Goal: Check status: Check status

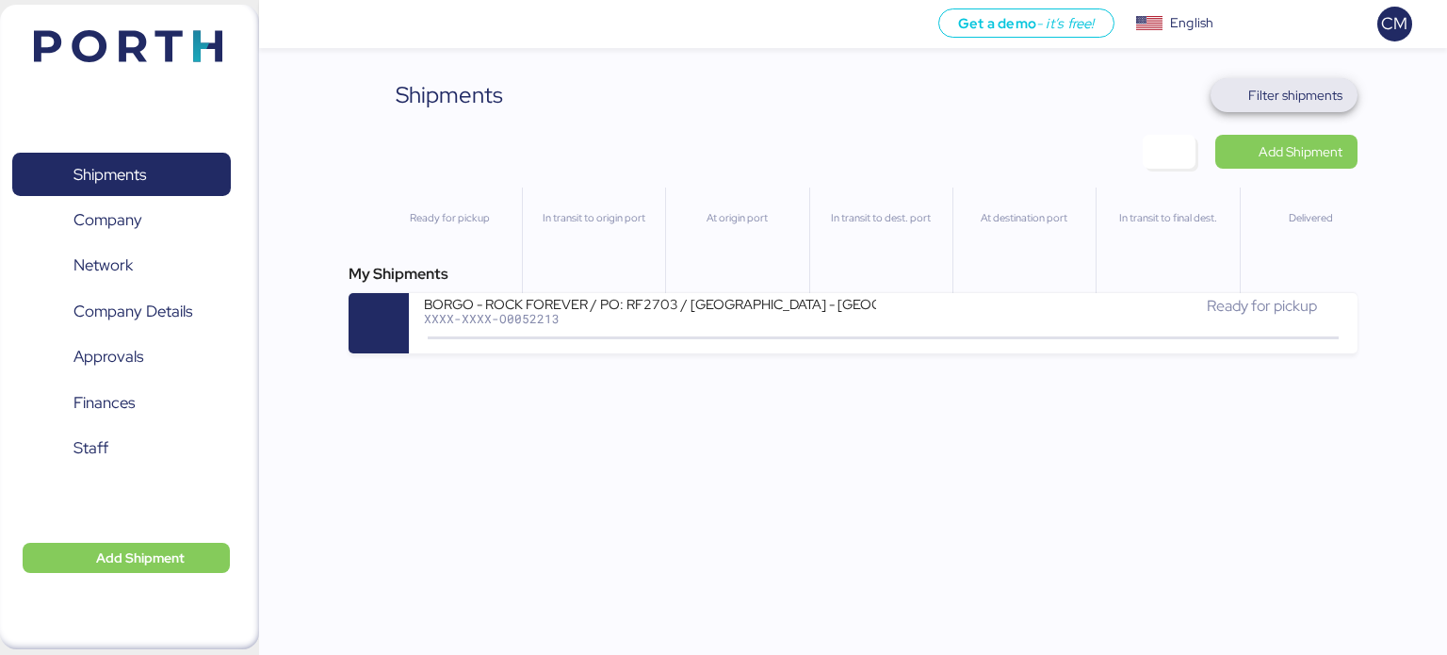
click at [1247, 97] on span "Filter shipments" at bounding box center [1285, 95] width 118 height 26
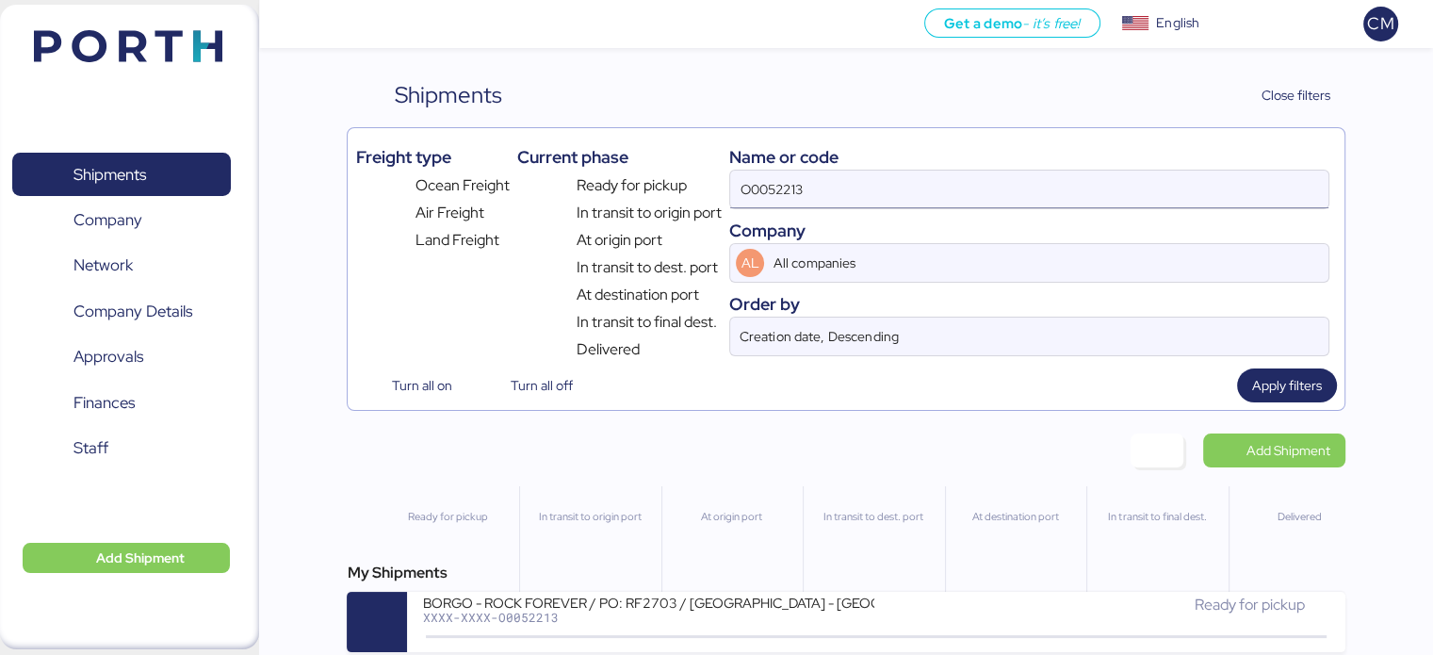
click at [823, 195] on input "O0052213" at bounding box center [1028, 190] width 597 height 38
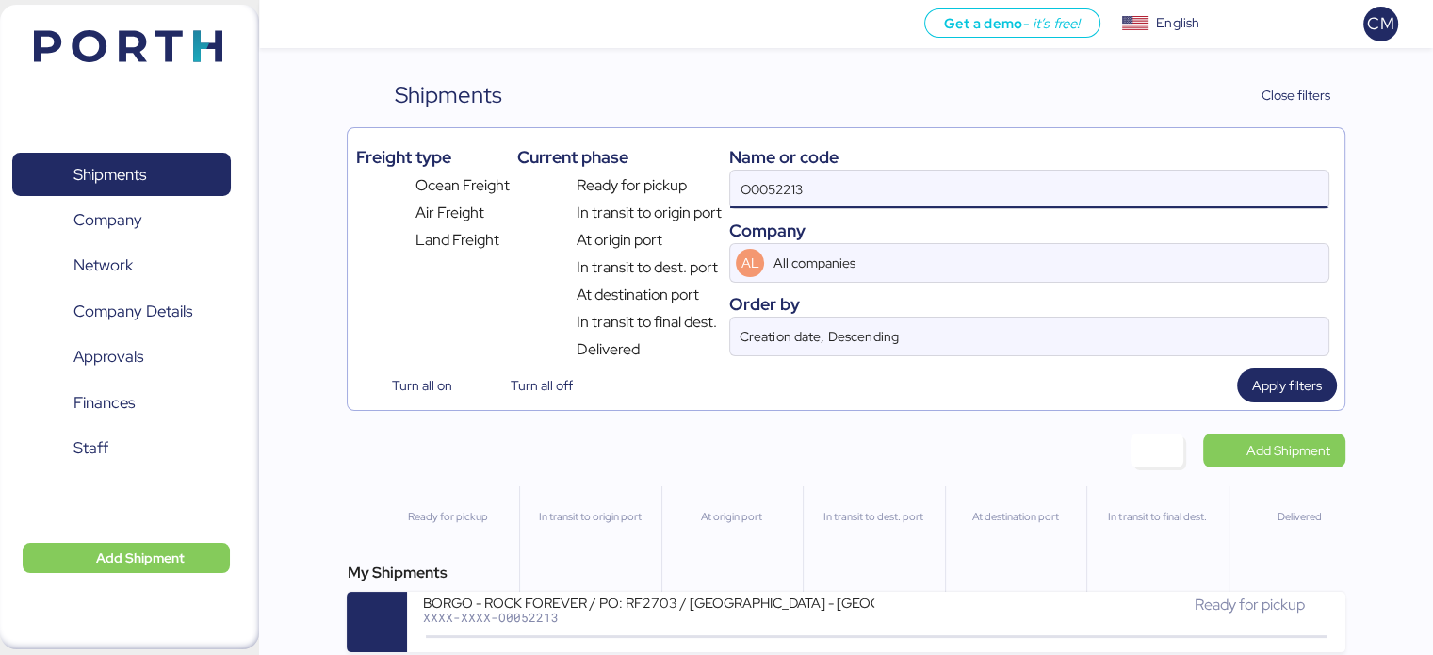
click at [823, 195] on input "O0052213" at bounding box center [1028, 190] width 597 height 38
paste input "O0052093"
type input "O0052093"
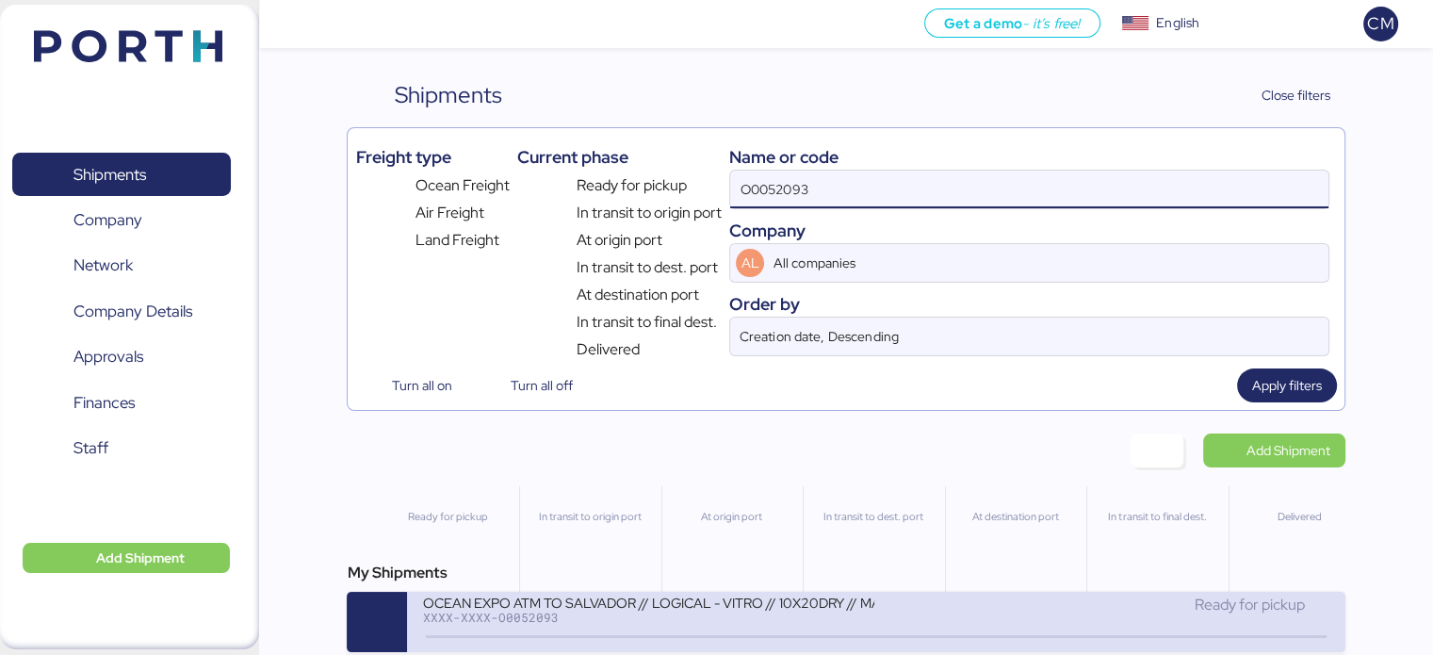
click at [679, 627] on div "OCEAN EXPO ATM TO SALVADOR // LOGICAL - VITRO // 10X20DRY // MAERKS 28 SEP XXXX…" at bounding box center [649, 613] width 454 height 41
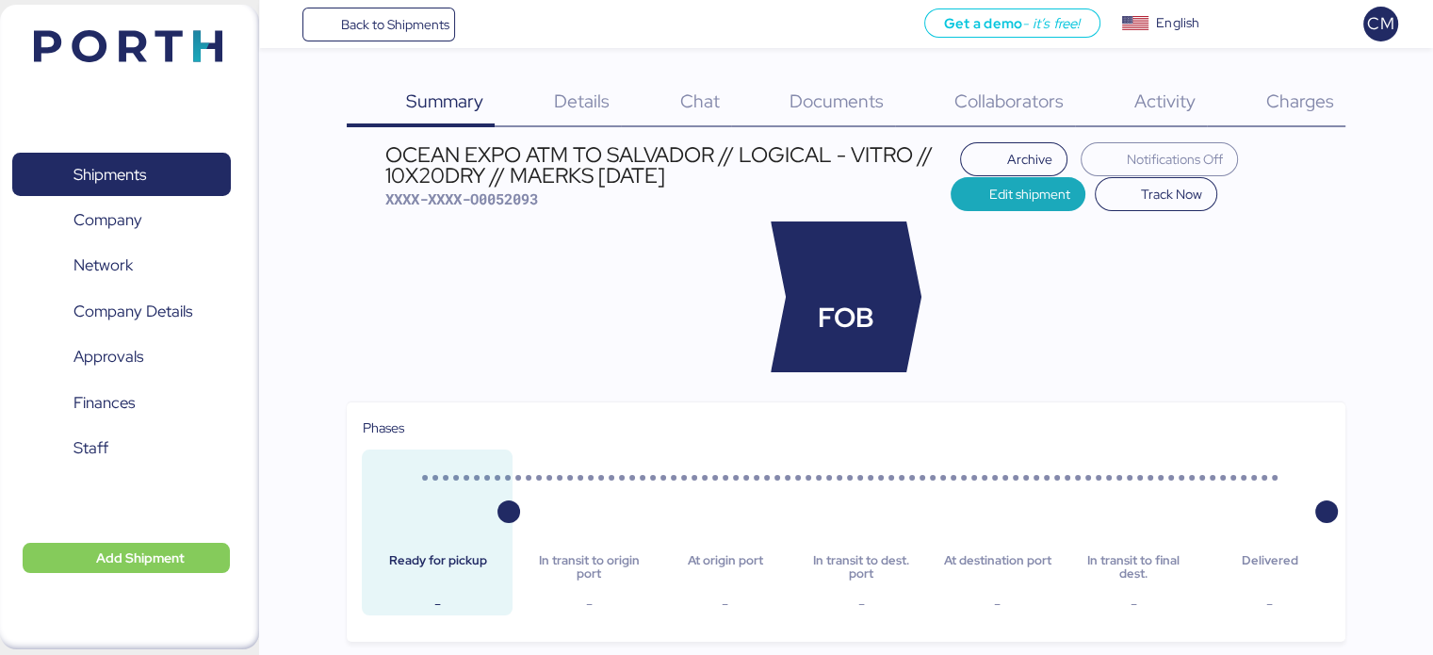
click at [1274, 110] on span "Charges" at bounding box center [1299, 101] width 68 height 24
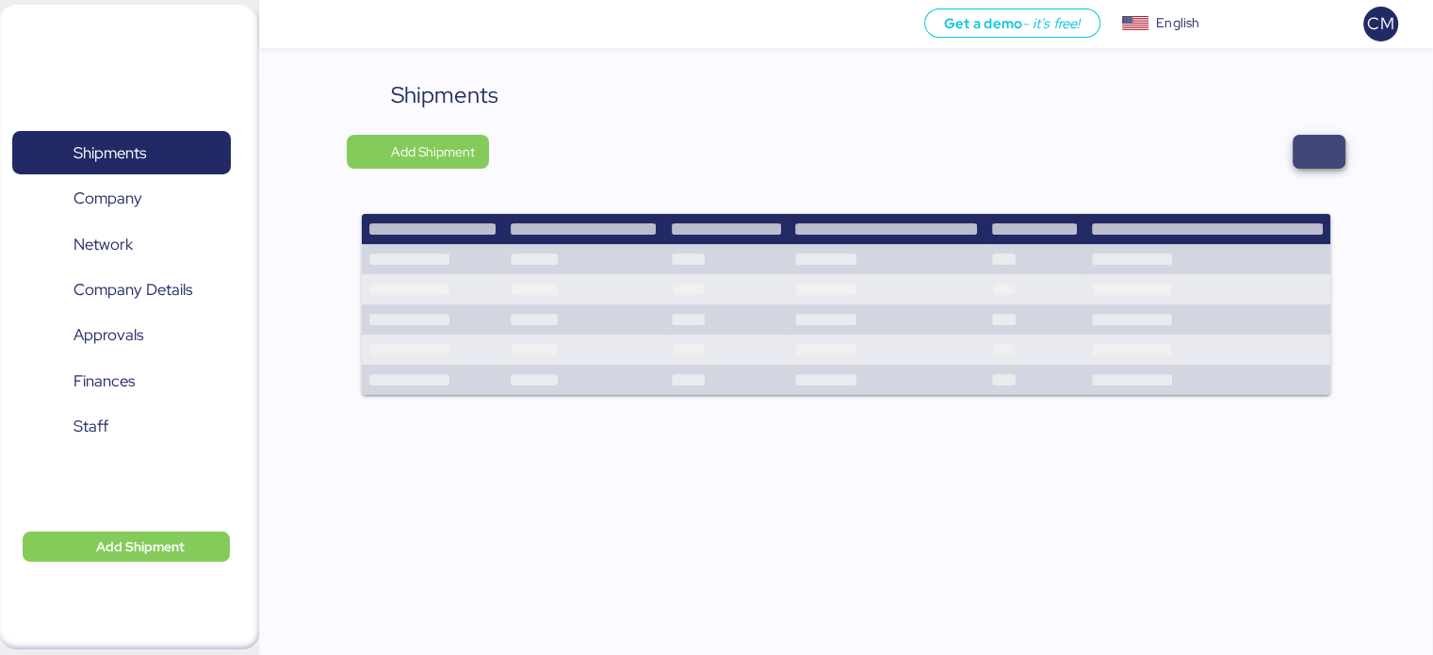
click at [1310, 150] on span "button" at bounding box center [1318, 151] width 23 height 26
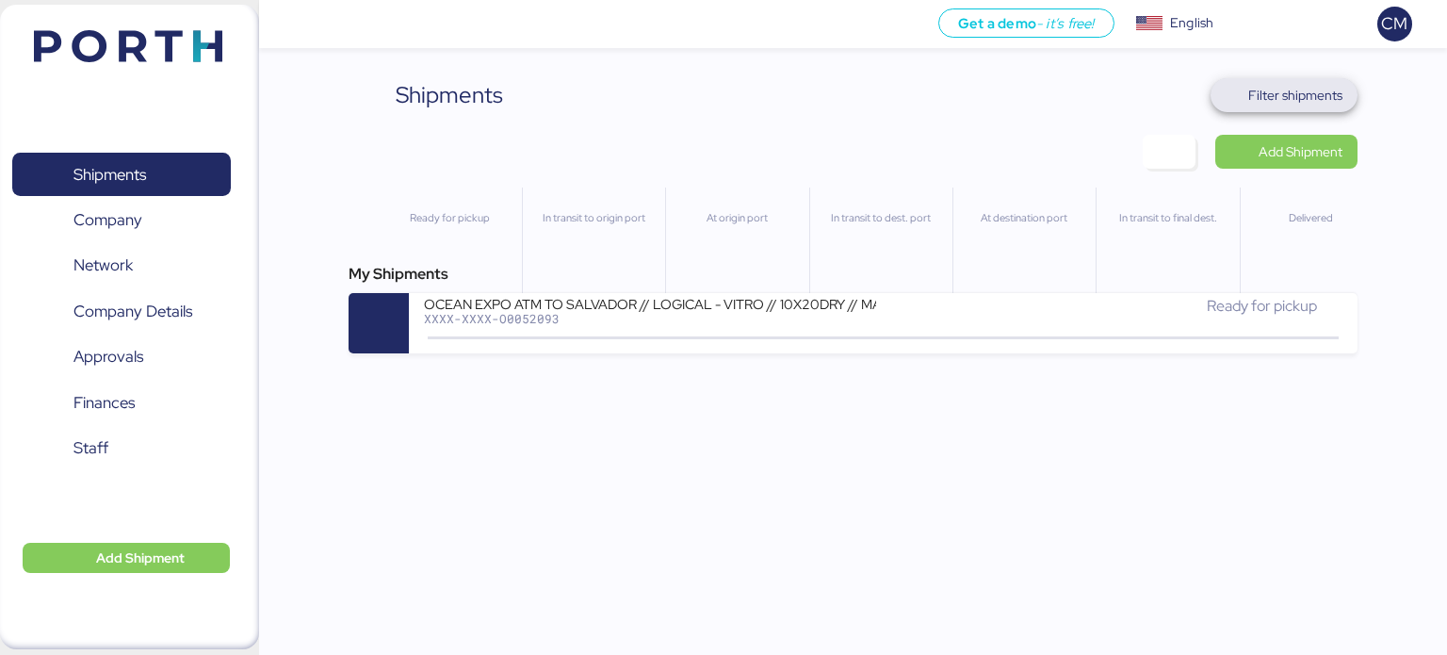
click at [1337, 98] on span "Filter shipments" at bounding box center [1295, 95] width 94 height 23
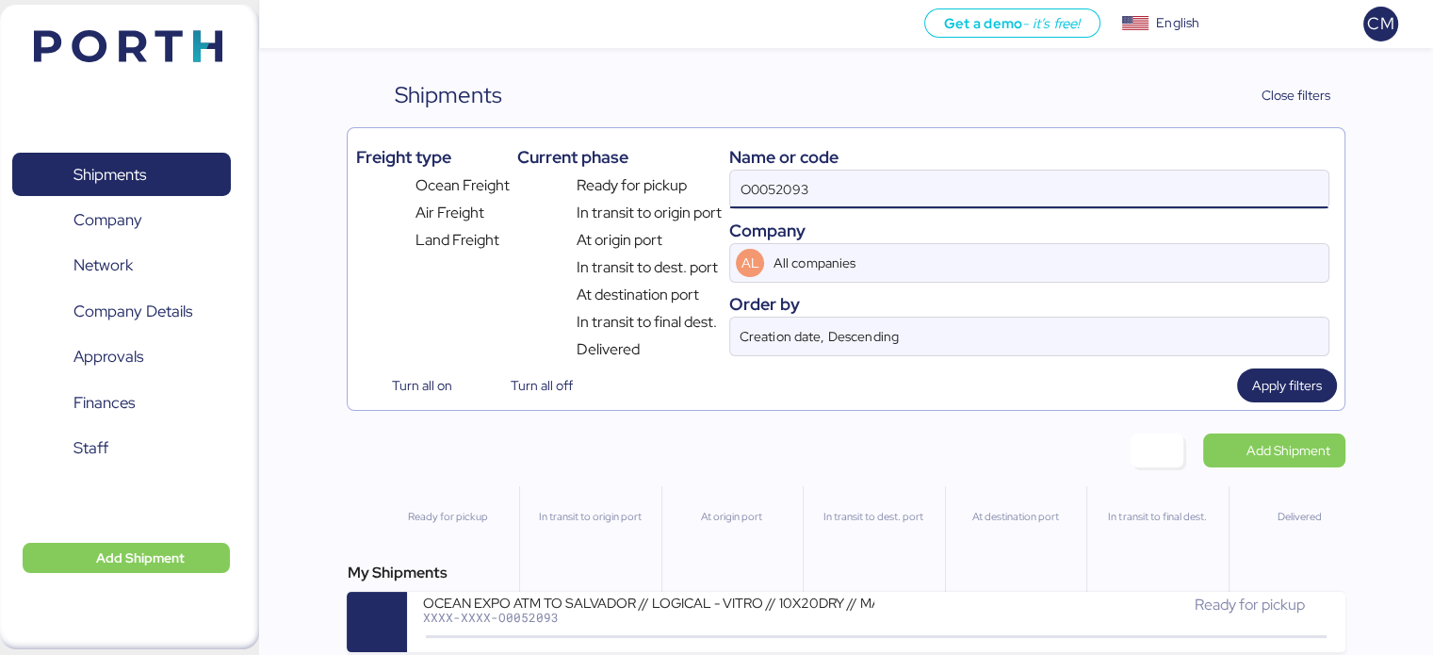
click at [795, 184] on input "O0052093" at bounding box center [1028, 190] width 597 height 38
paste input "O0050416"
type input "O0050416"
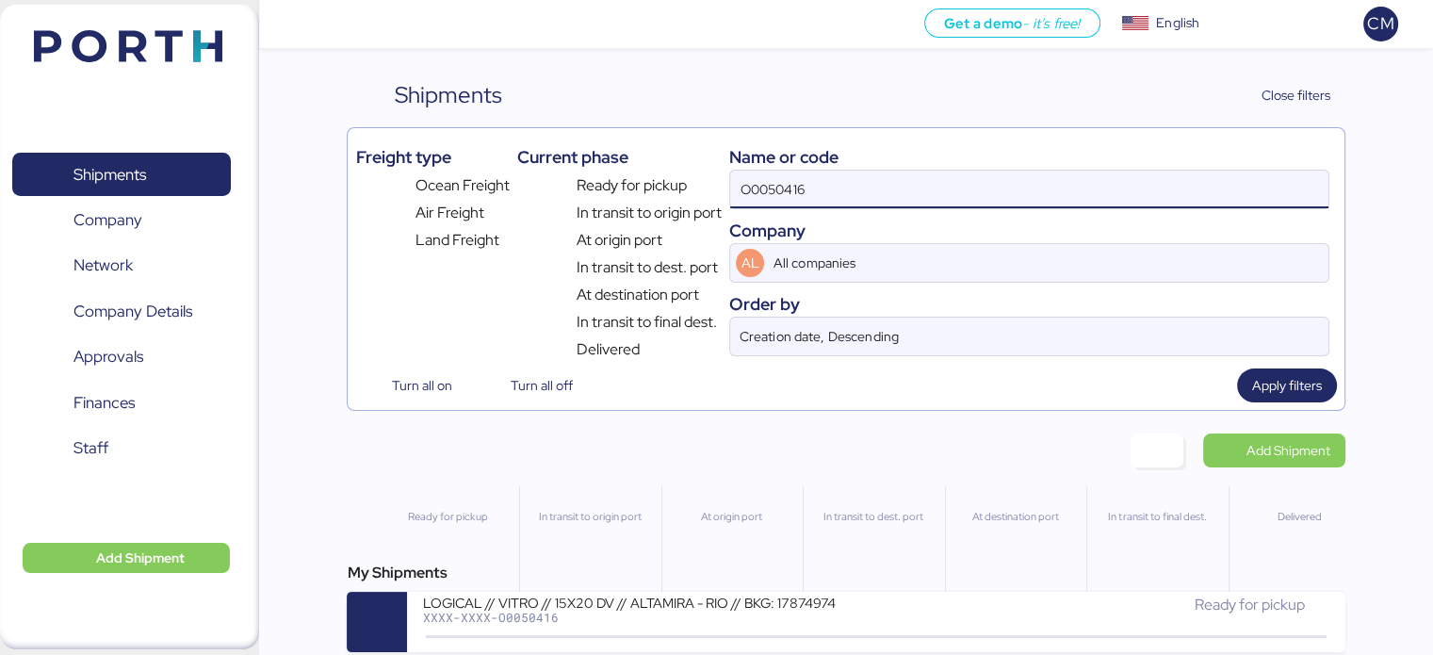
scroll to position [15, 0]
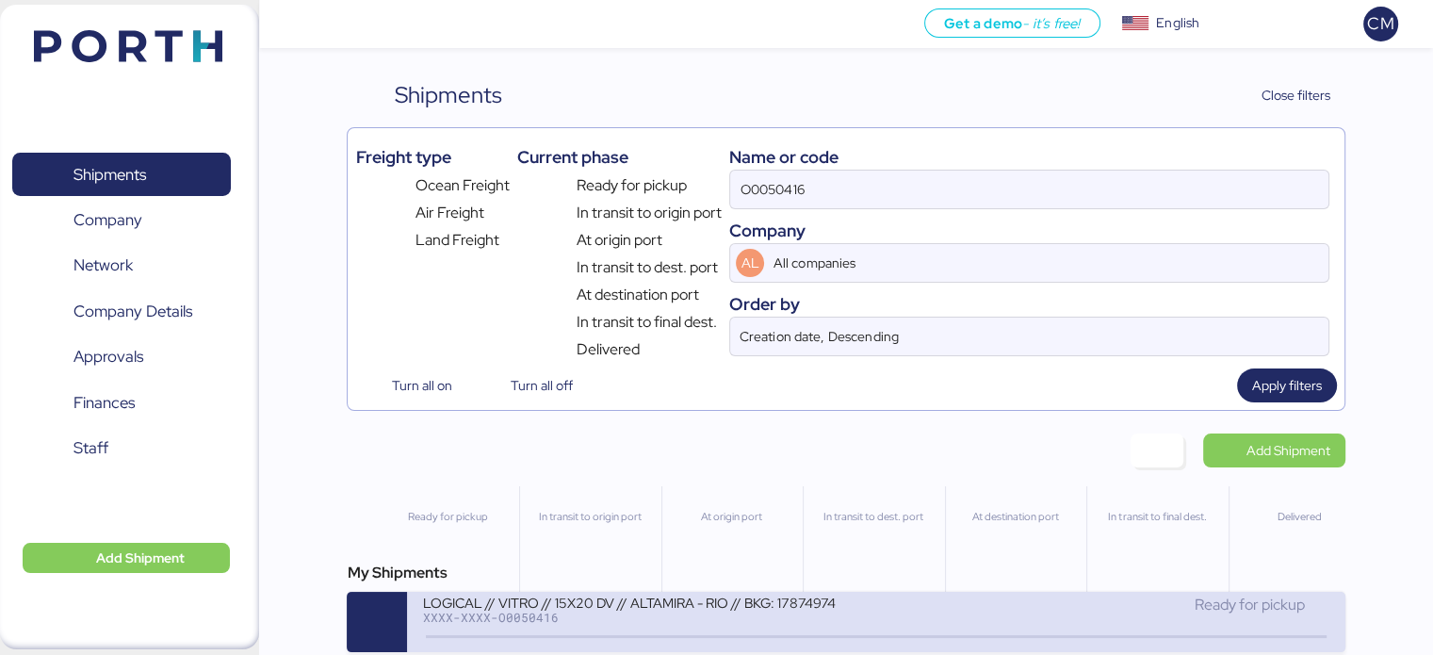
click at [708, 593] on div "LOGICAL // VITRO // 15X20 DV // ALTAMIRA - RIO // BKG: 17874974" at bounding box center [648, 601] width 452 height 16
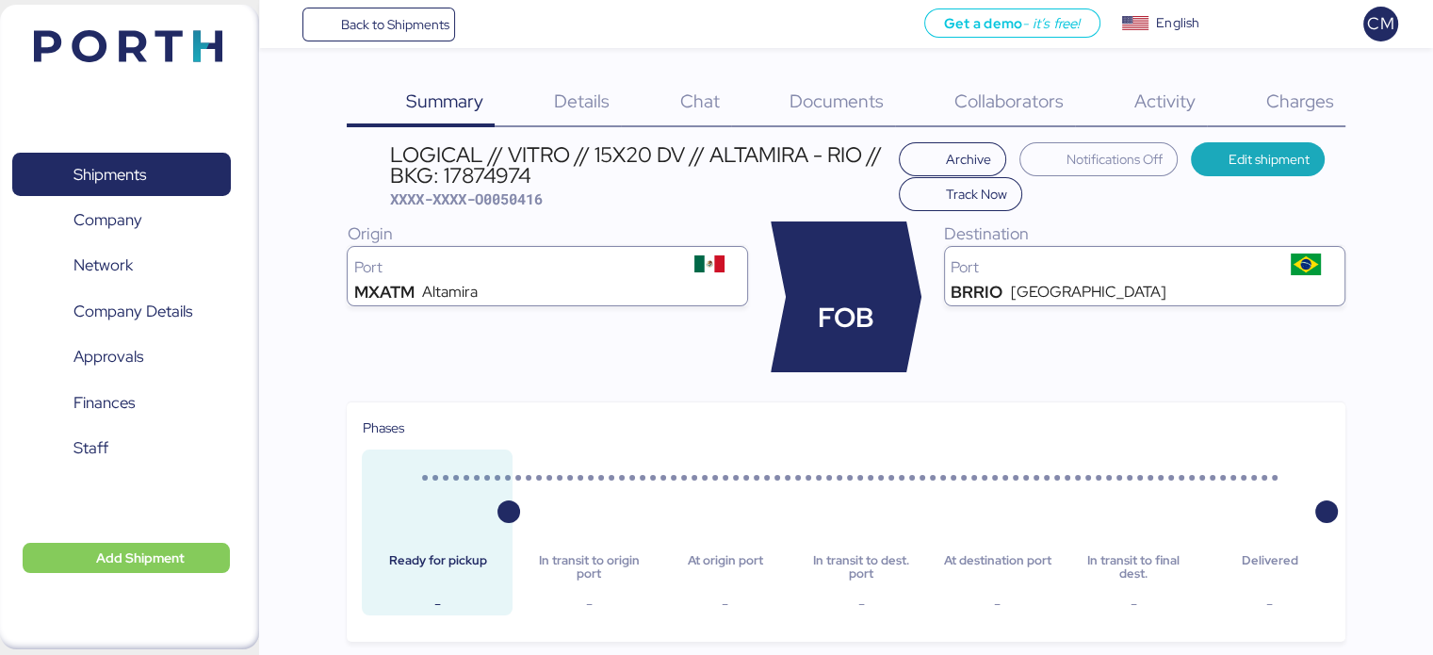
click at [1307, 103] on span "Charges" at bounding box center [1299, 101] width 68 height 24
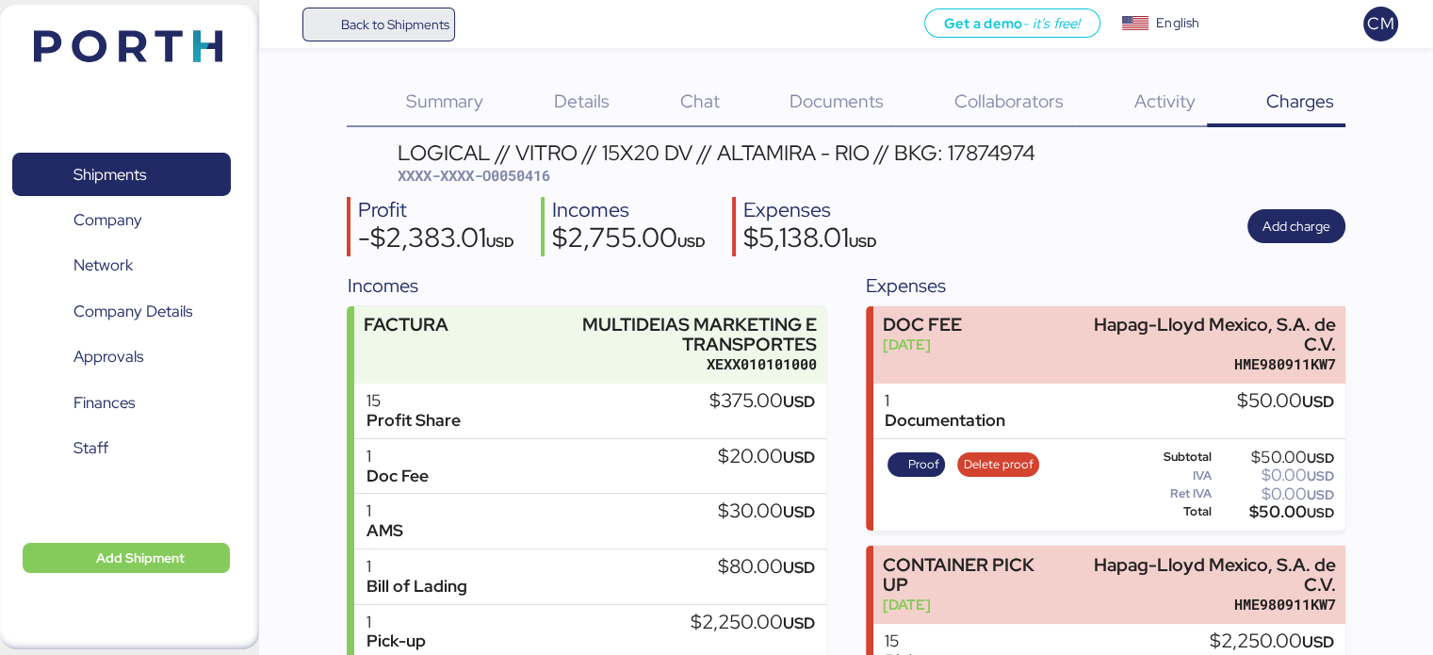
click at [401, 33] on span "Back to Shipments" at bounding box center [394, 24] width 108 height 23
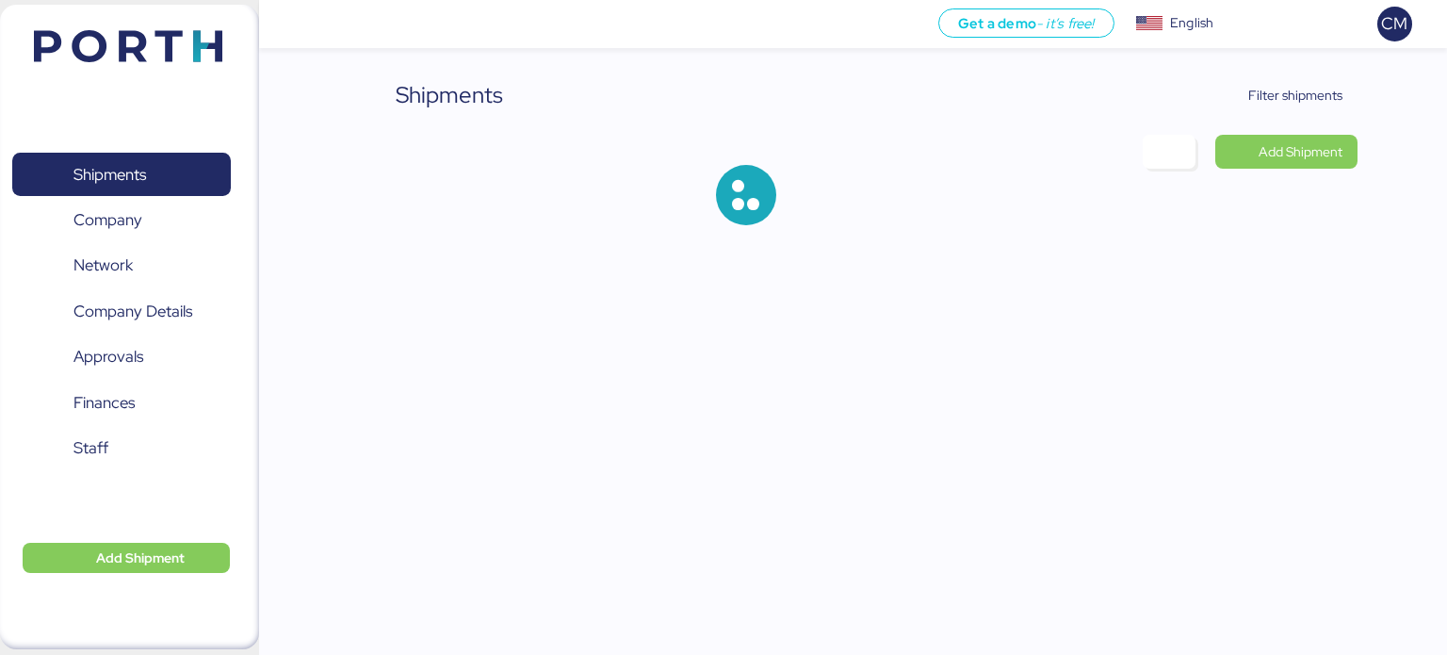
click at [1300, 117] on div "Shipments Filter shipments Add Shipment" at bounding box center [854, 166] width 1010 height 177
click at [1291, 97] on span "Filter shipments" at bounding box center [1295, 95] width 94 height 23
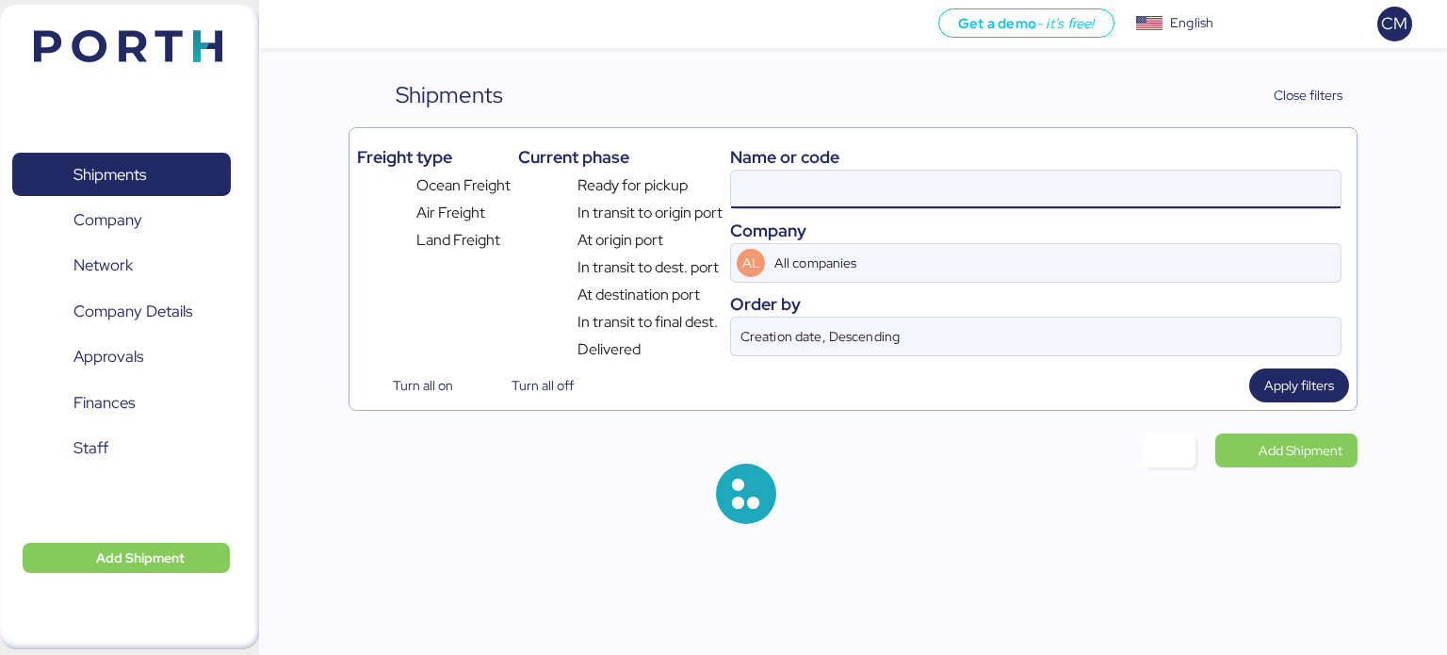
click at [849, 193] on input at bounding box center [1035, 190] width 609 height 38
paste input "O0051235"
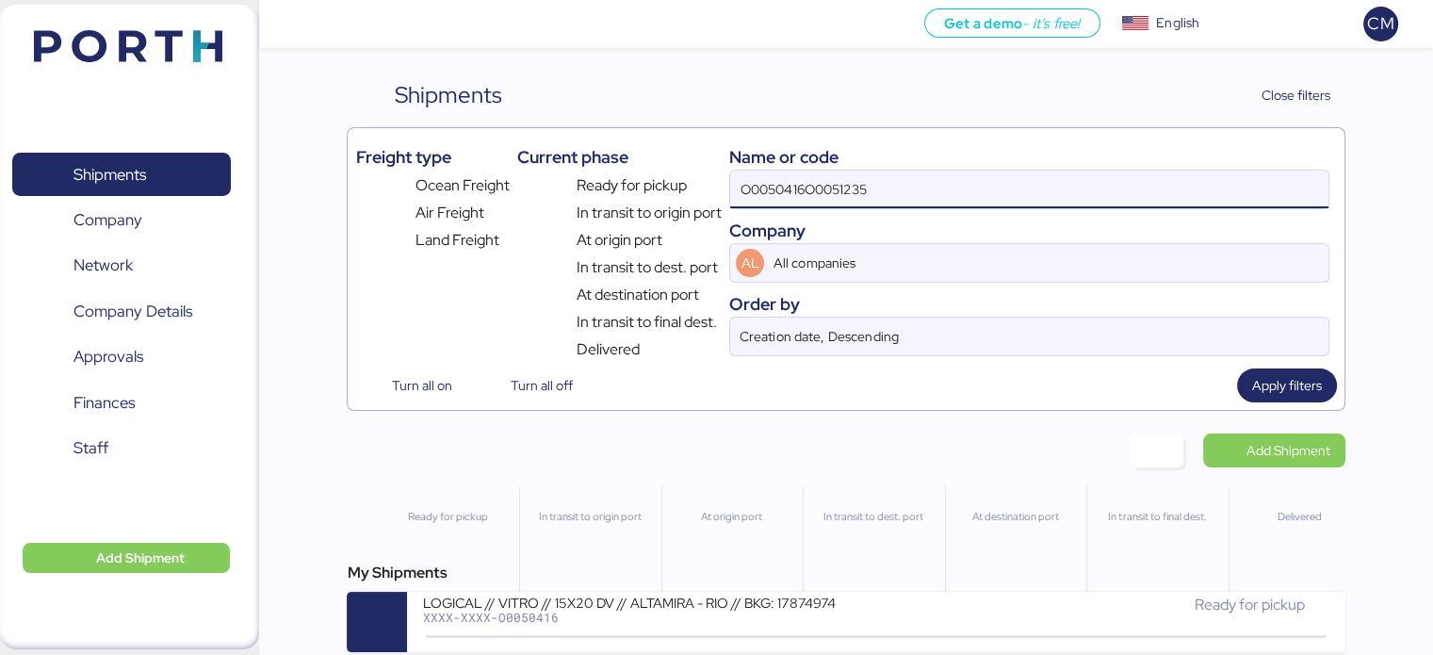
type input "O0050416"
click at [849, 193] on input "O0050416" at bounding box center [1028, 190] width 597 height 38
click at [849, 193] on input at bounding box center [1028, 190] width 597 height 38
paste input "O0051235"
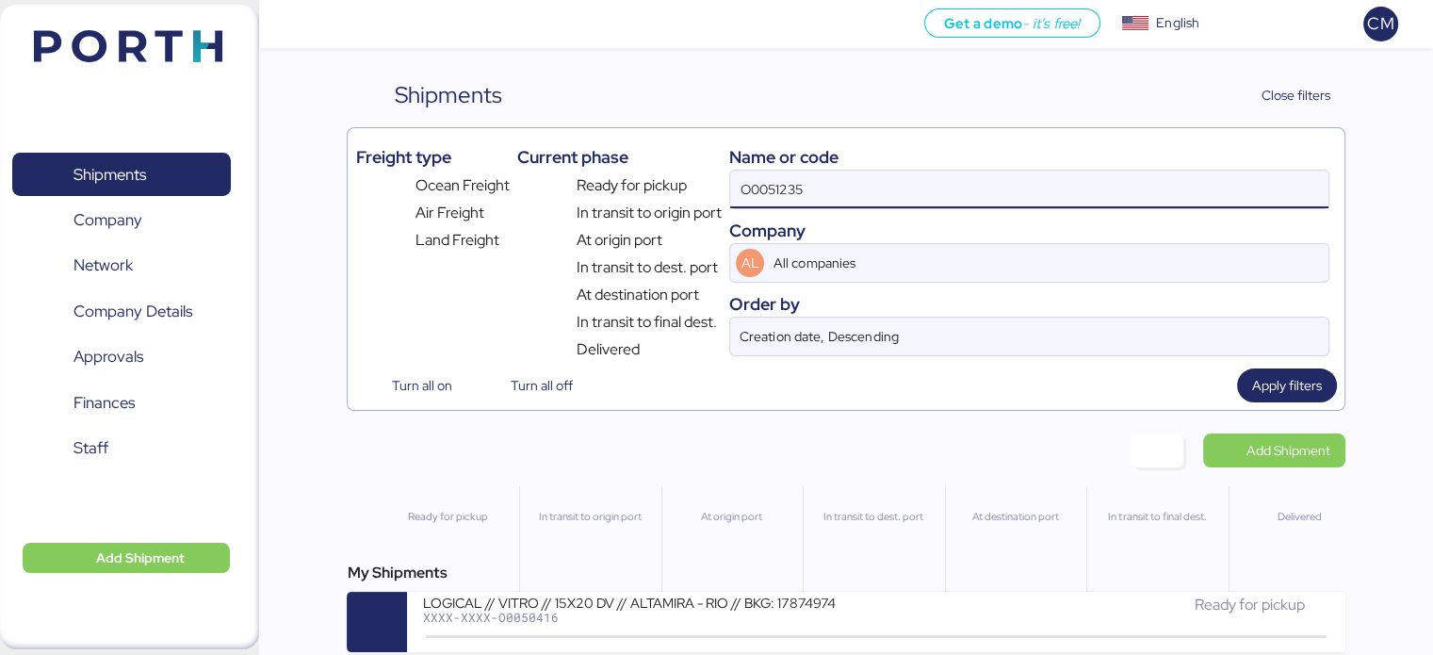
type input "O0051235"
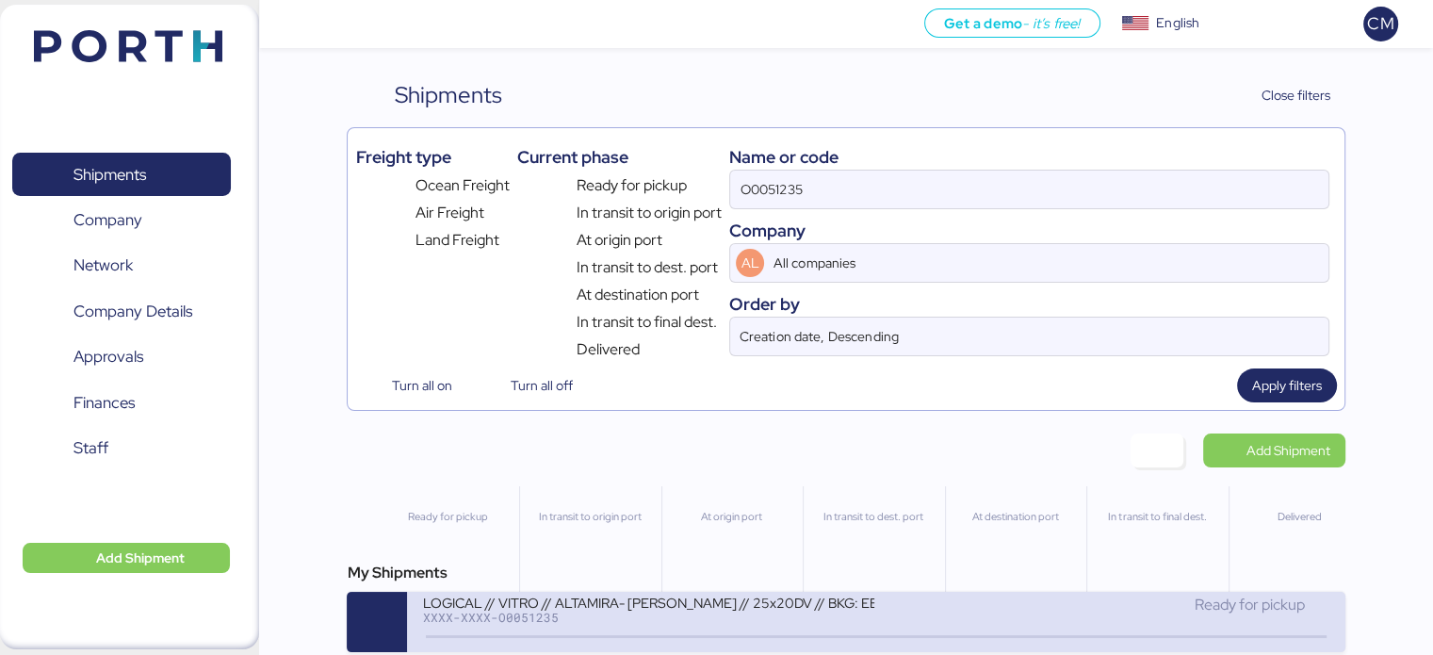
click at [693, 596] on div "LOGICAL // VITRO // ALTAMIRA- [PERSON_NAME] // 25x20DV // BKG: EBKG12956422" at bounding box center [648, 601] width 452 height 16
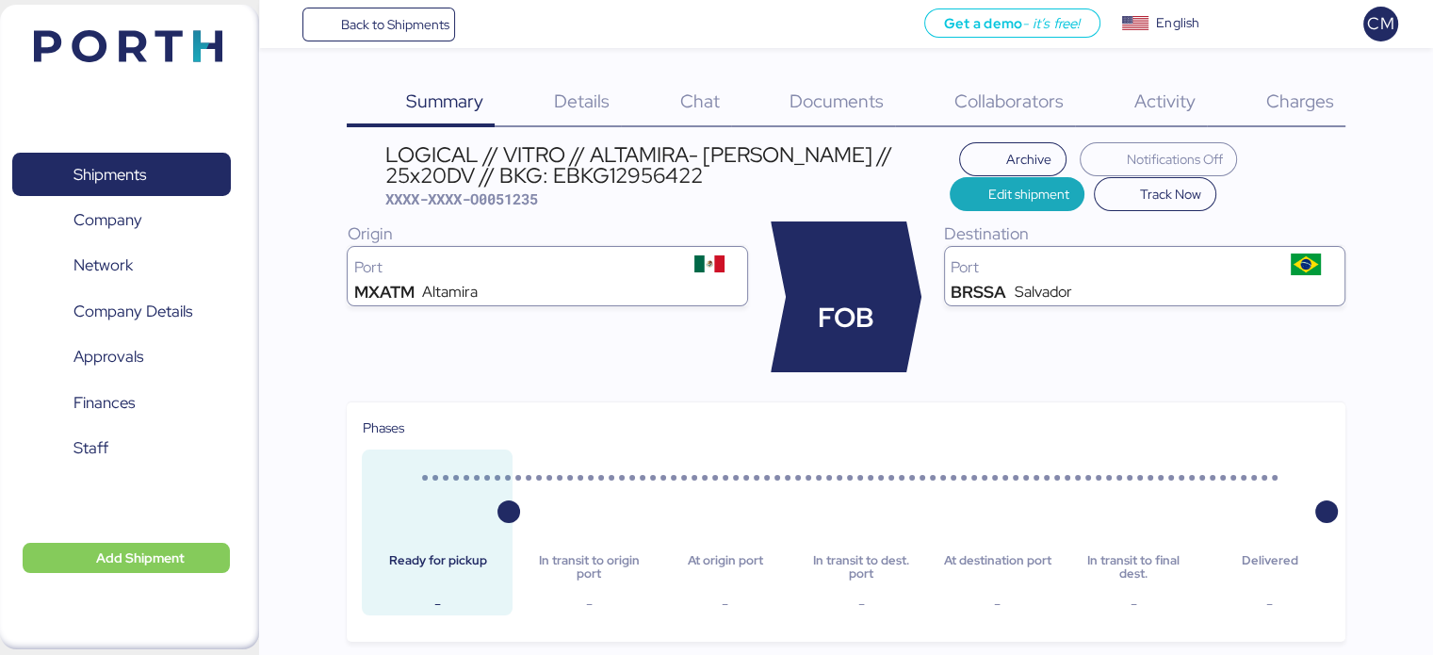
click at [1292, 82] on div "Charges 0" at bounding box center [1276, 102] width 138 height 49
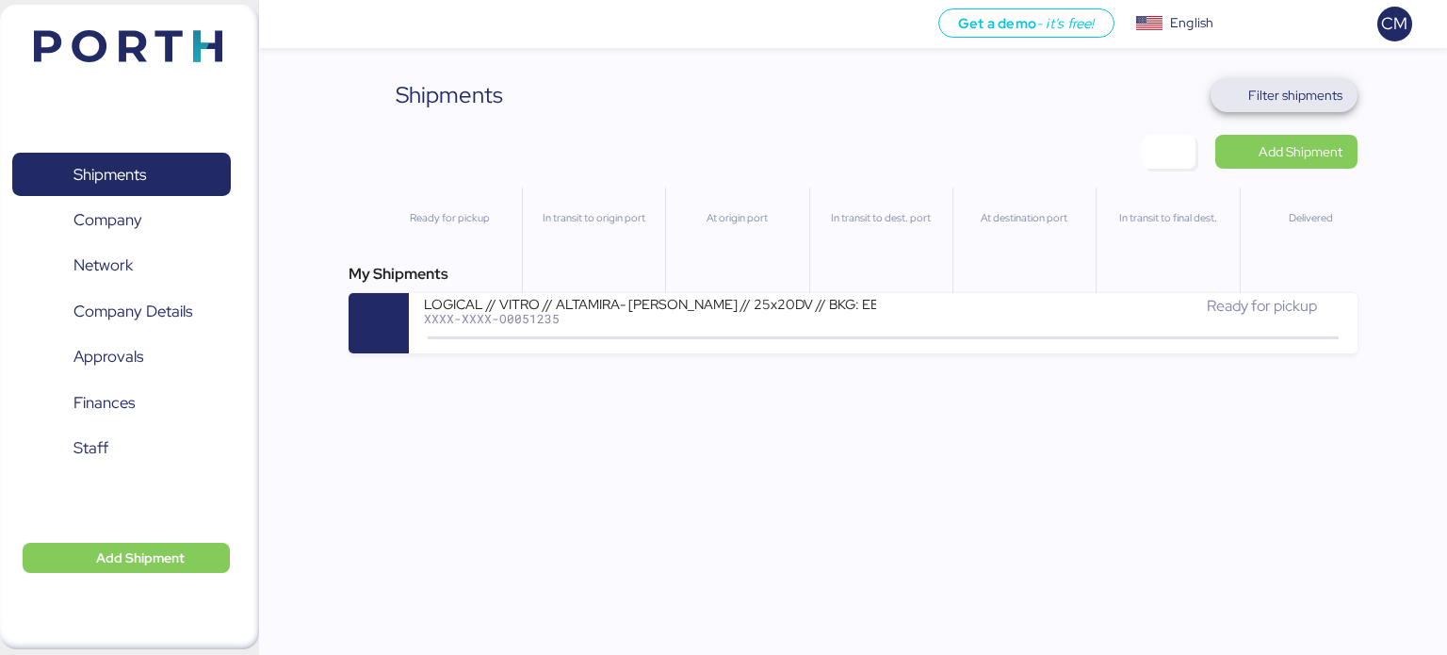
click at [1266, 87] on span "Filter shipments" at bounding box center [1295, 95] width 94 height 23
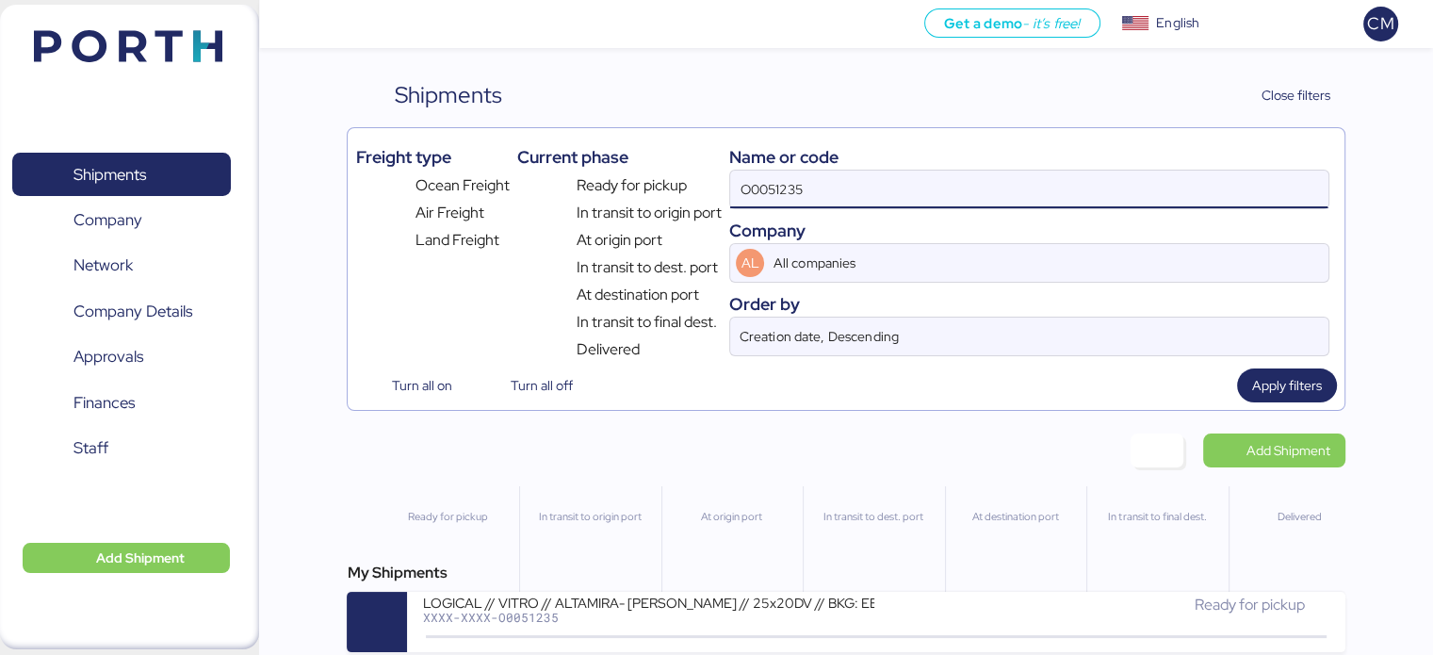
click at [938, 182] on input "O0051235" at bounding box center [1028, 190] width 597 height 38
click at [937, 182] on input "O0051235" at bounding box center [1028, 190] width 597 height 38
paste input "O0006475"
type input "O0006475"
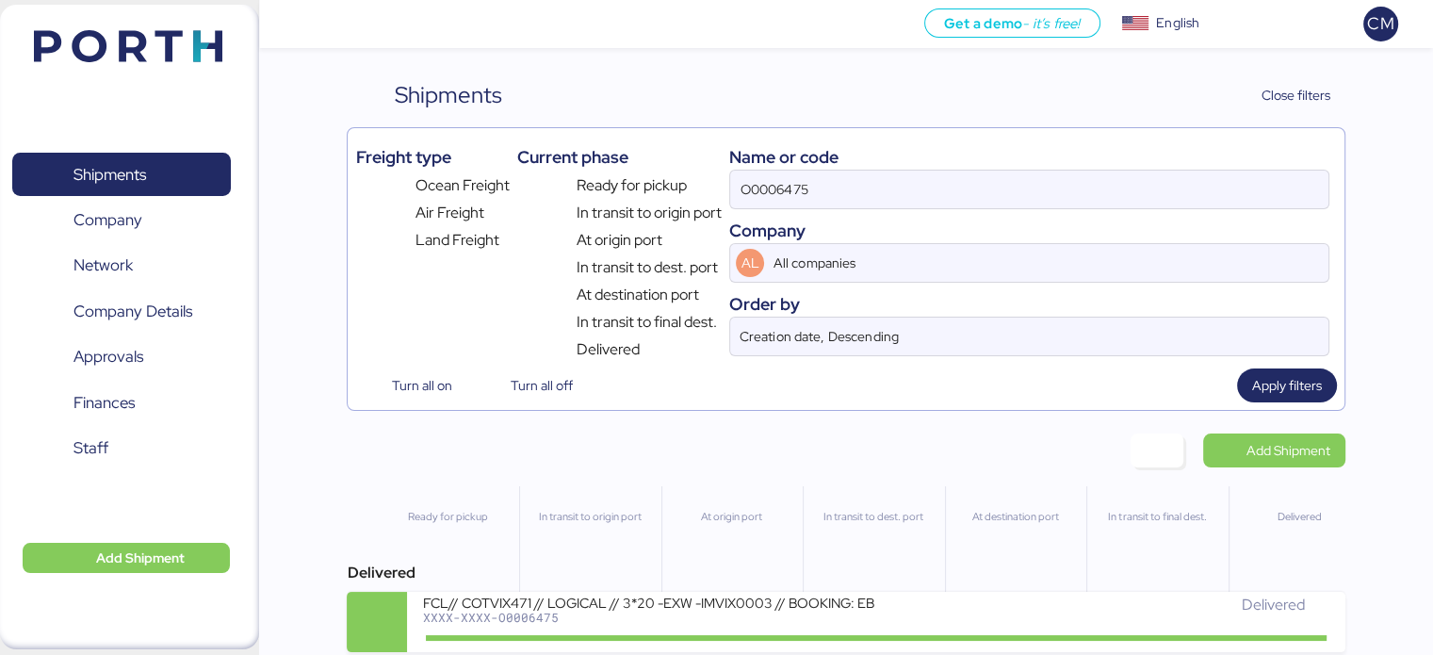
click at [744, 617] on div "XXXX-XXXX-O0006475" at bounding box center [648, 616] width 452 height 13
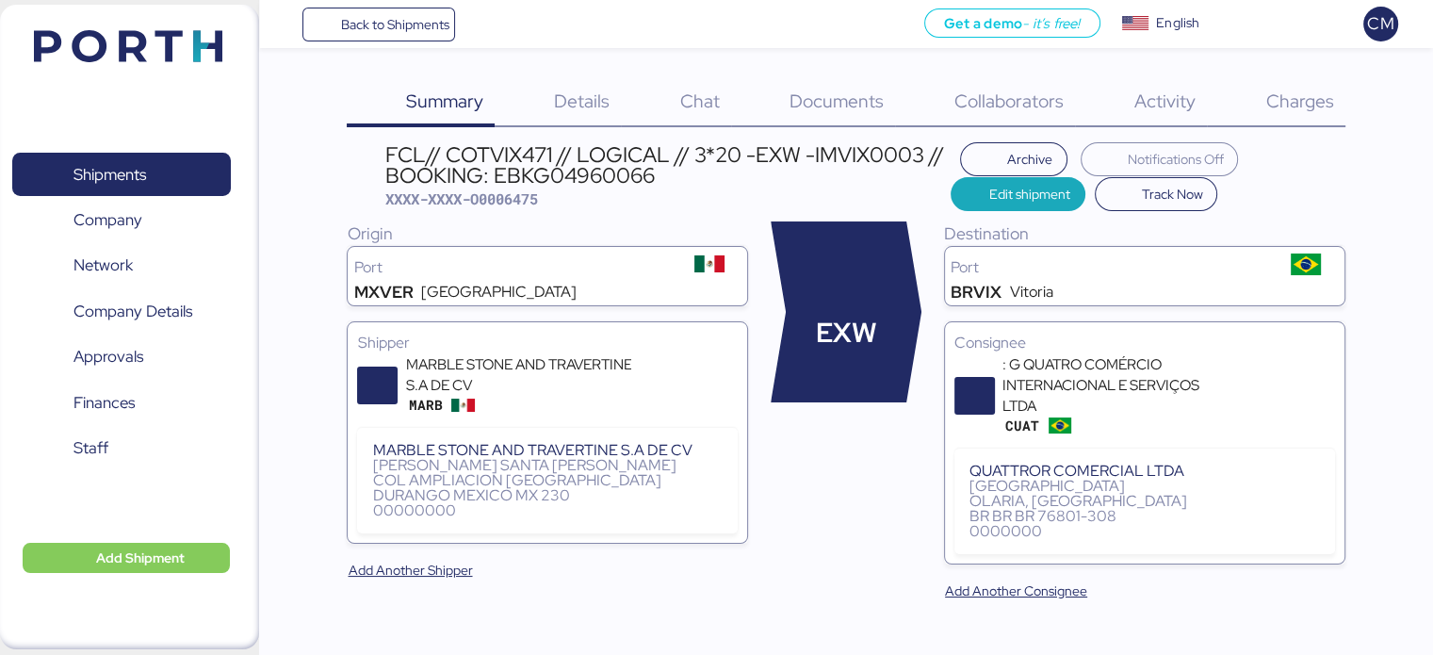
click at [1273, 93] on span "Charges" at bounding box center [1299, 101] width 68 height 24
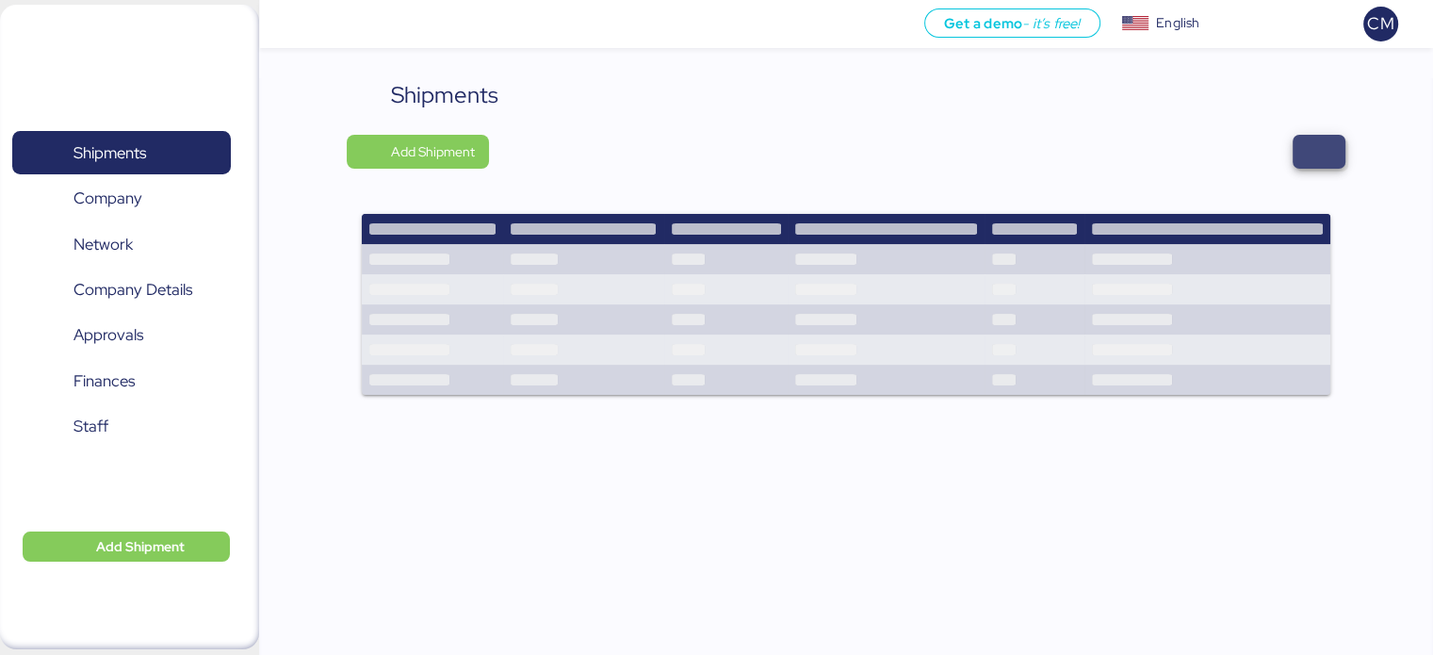
click at [1319, 146] on span "button" at bounding box center [1318, 151] width 23 height 26
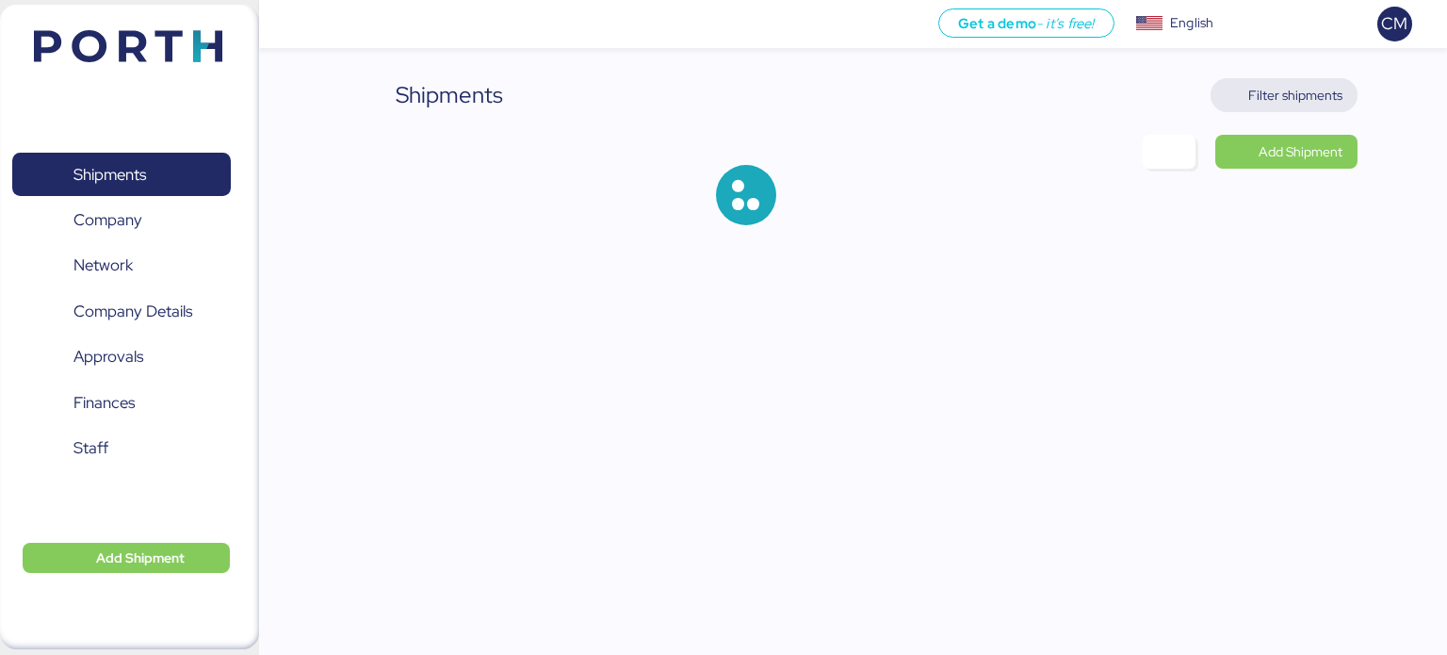
click at [1277, 96] on span "Filter shipments" at bounding box center [1295, 95] width 94 height 23
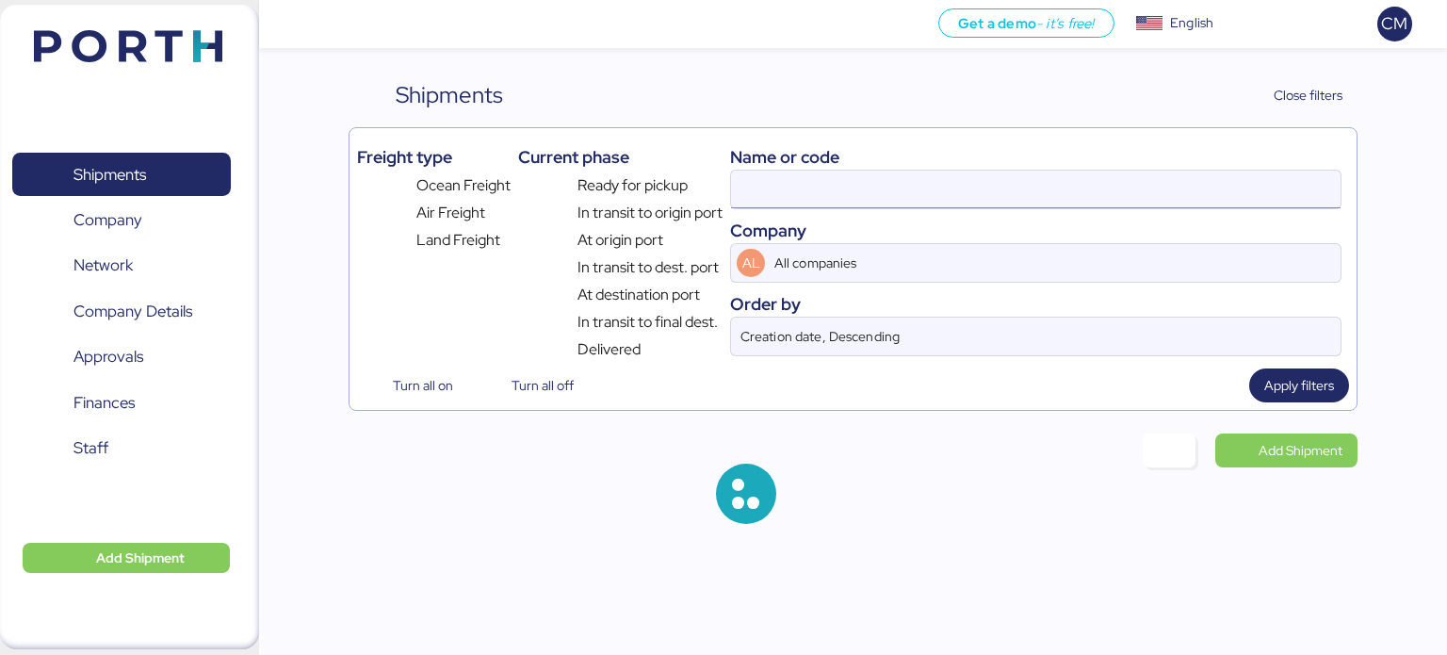
type input "O0006475"
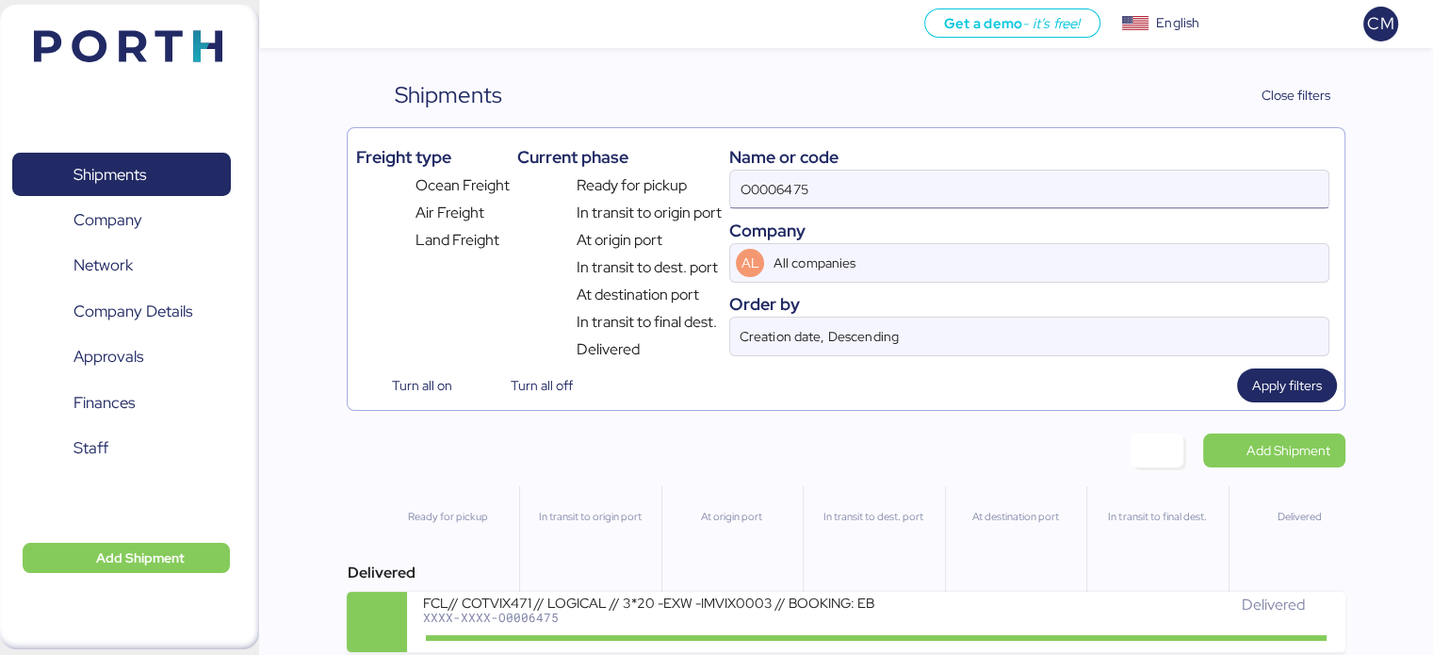
click at [774, 204] on input "O0006475" at bounding box center [1028, 190] width 597 height 38
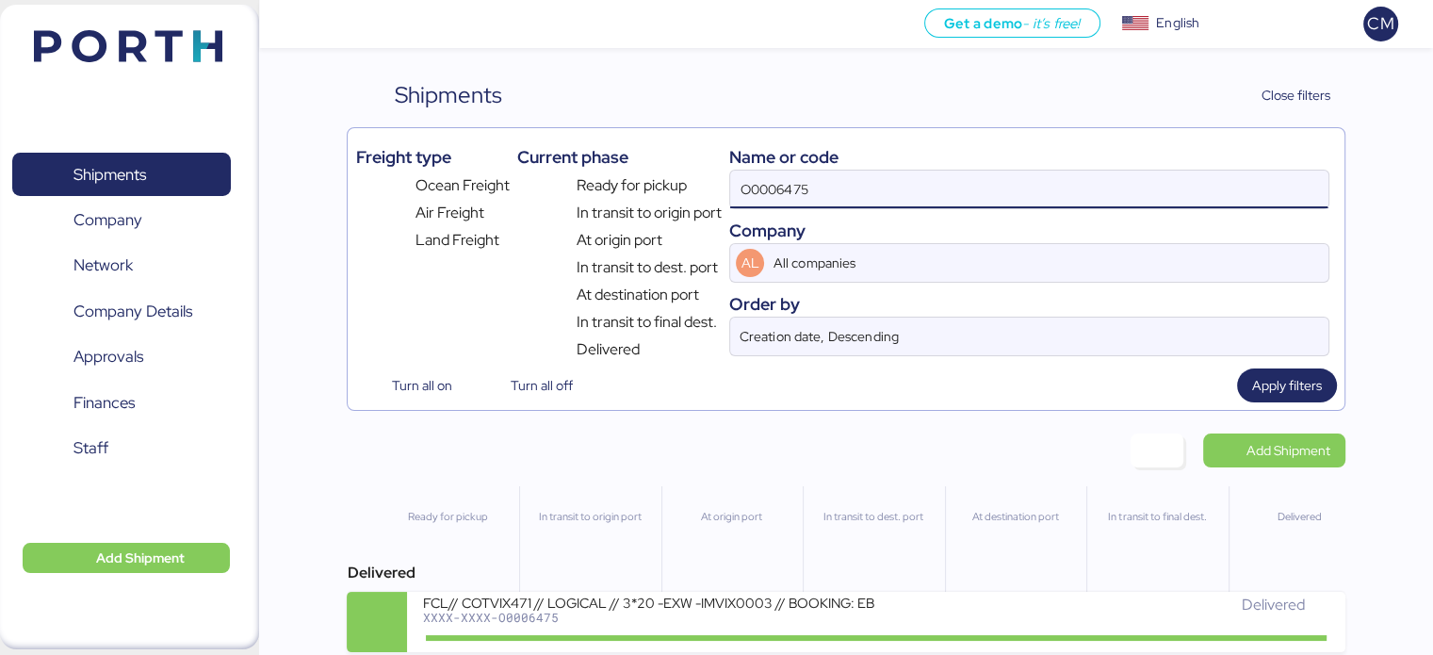
click at [774, 204] on input "O0006475" at bounding box center [1028, 190] width 597 height 38
paste input "O0050416"
type input "O0050416"
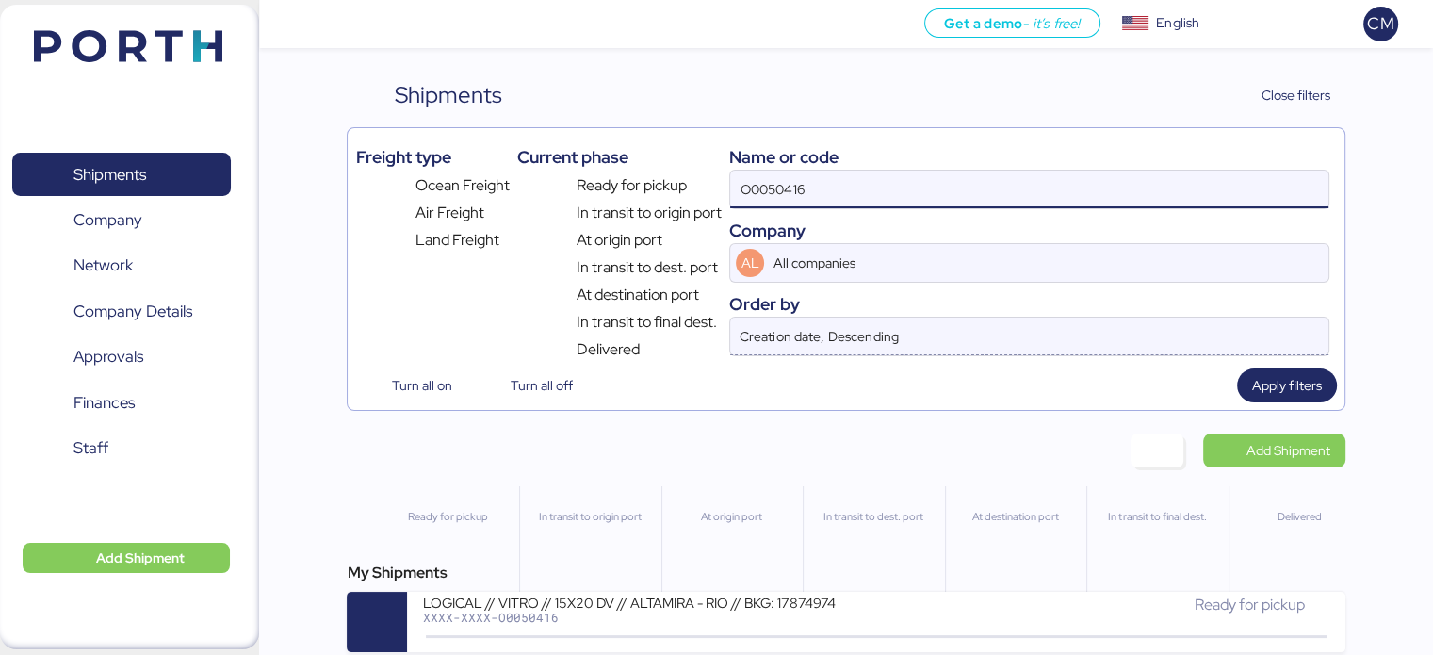
scroll to position [15, 0]
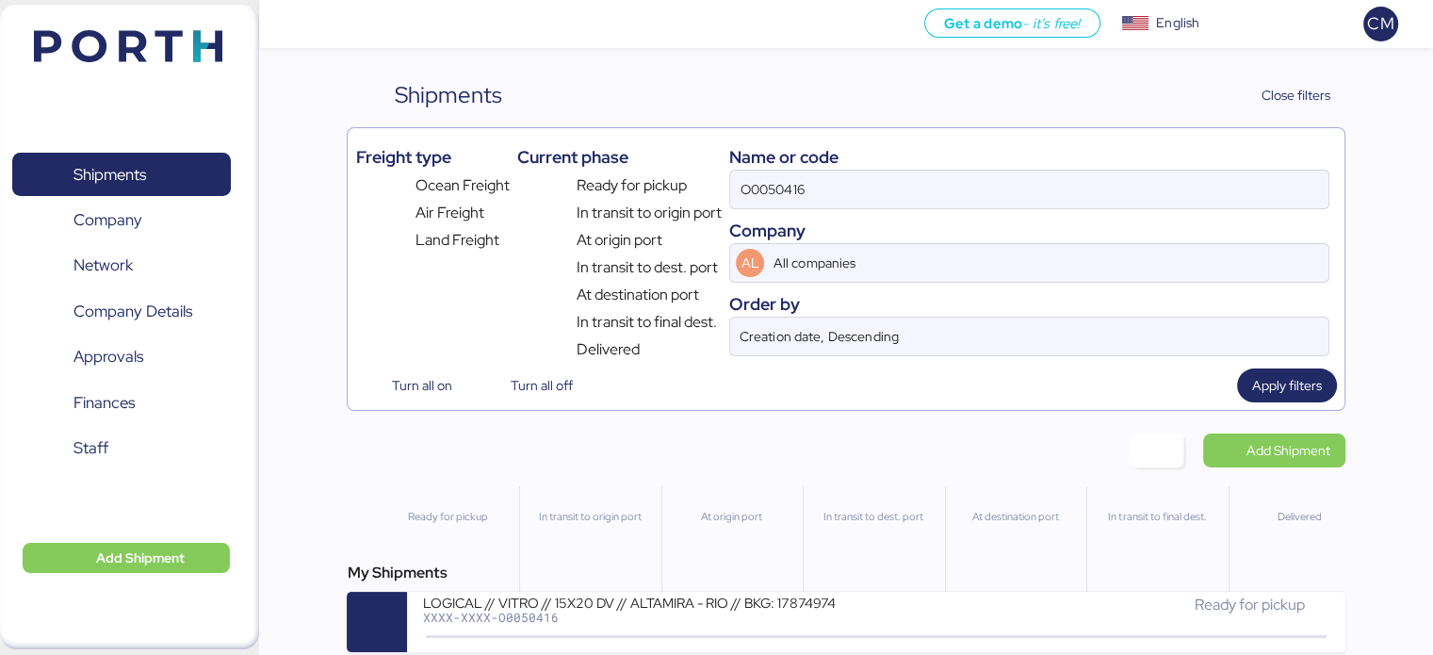
click at [766, 576] on div "My Shipments LOGICAL // VITRO // 15X20 DV // ALTAMIRA - RIO // BKG: 17874974 XX…" at bounding box center [846, 606] width 998 height 90
click at [766, 593] on div "LOGICAL // VITRO // 15X20 DV // ALTAMIRA - RIO // BKG: 17874974" at bounding box center [648, 601] width 452 height 16
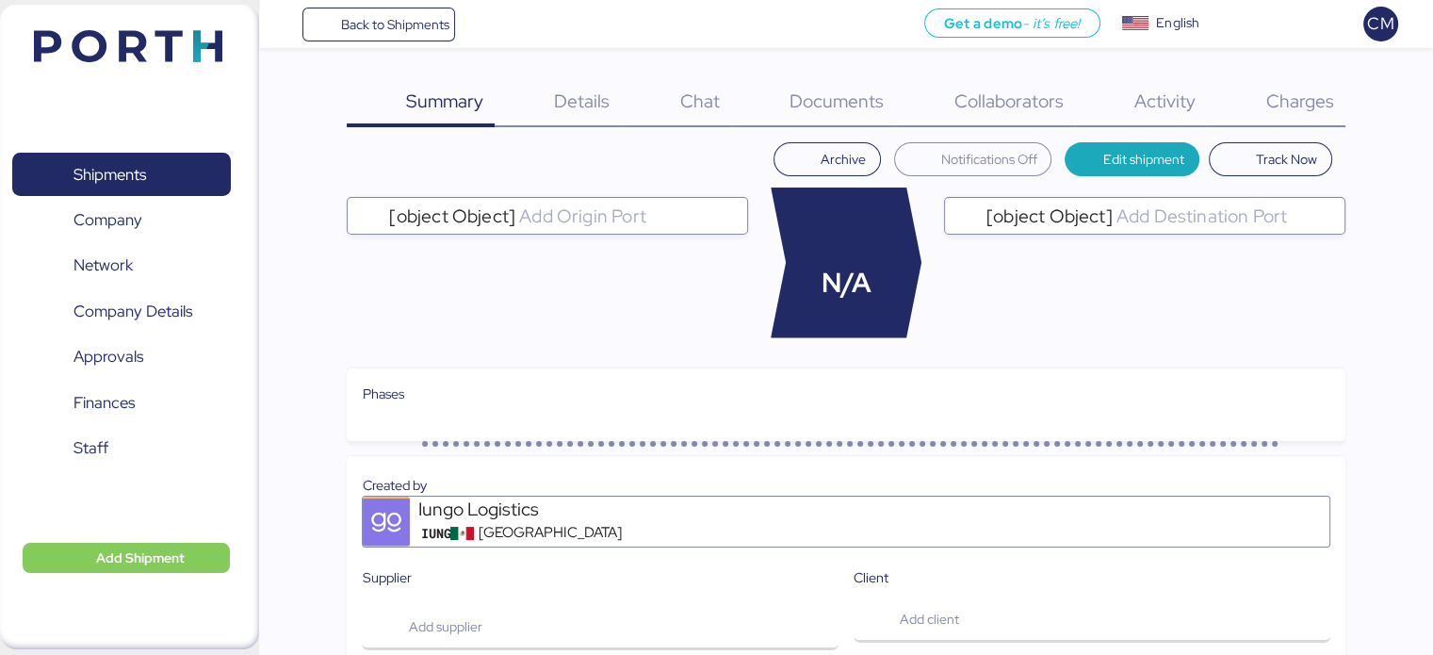
click at [1255, 91] on div "Charges 0" at bounding box center [1276, 102] width 138 height 49
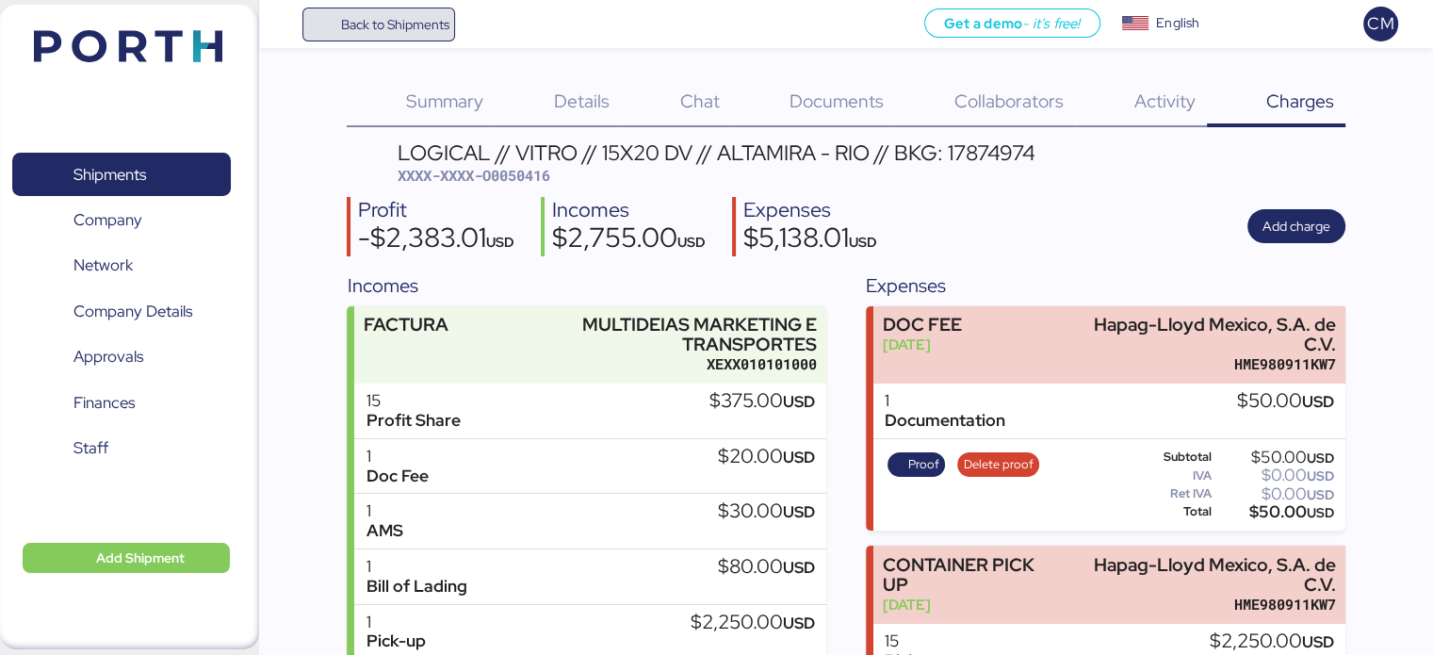
click at [426, 33] on span "Back to Shipments" at bounding box center [394, 24] width 108 height 23
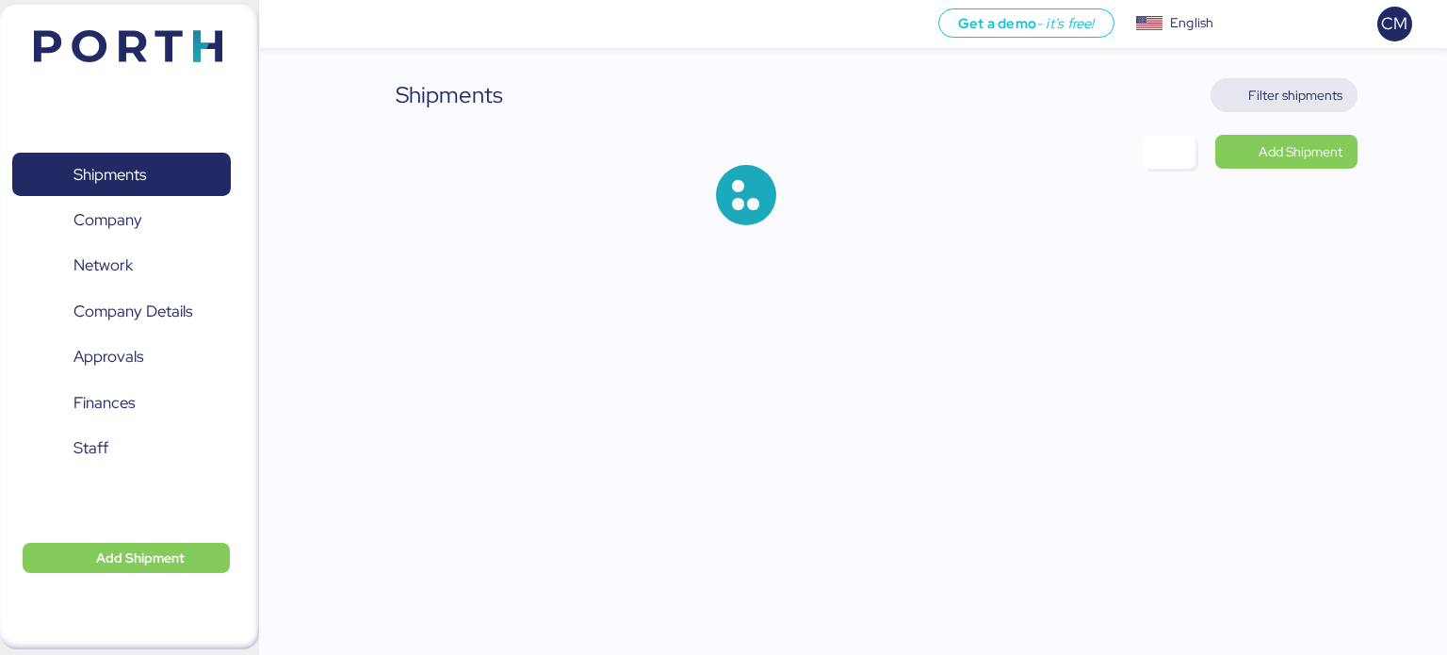
click at [1264, 101] on span "Filter shipments" at bounding box center [1295, 95] width 94 height 23
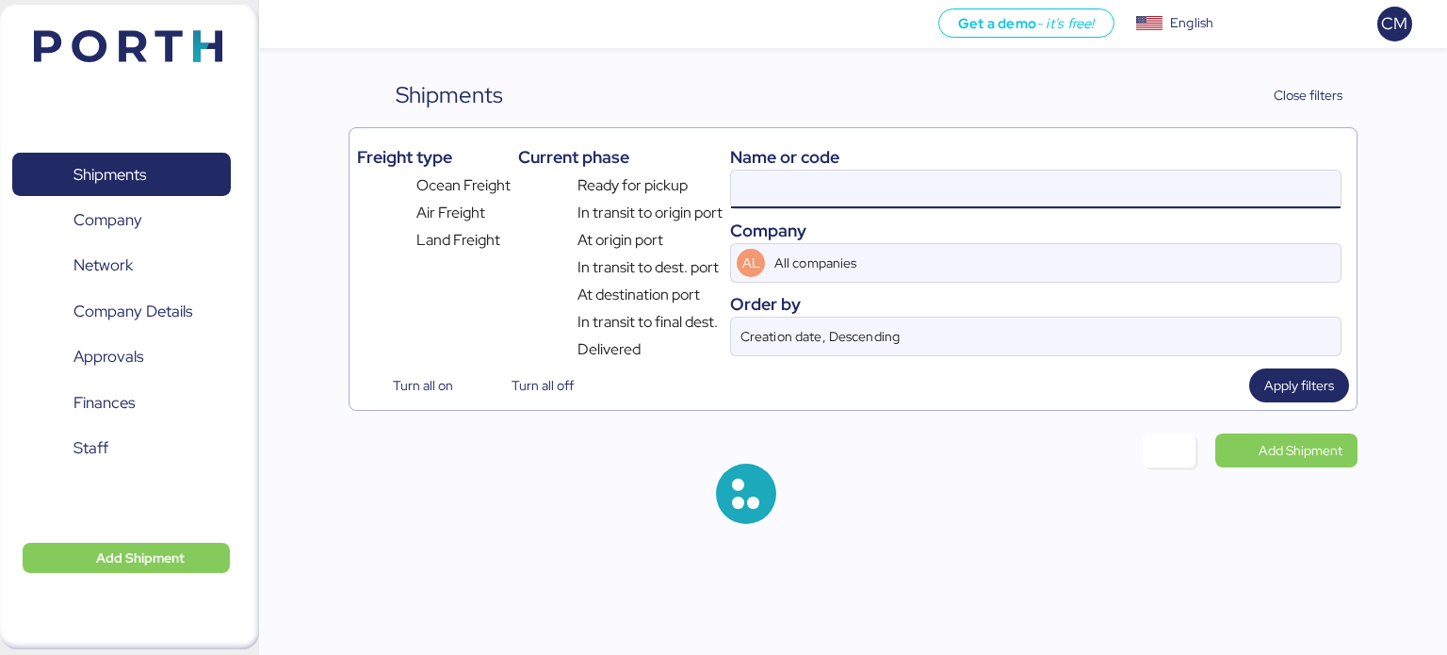
click at [849, 195] on input at bounding box center [1035, 190] width 609 height 38
paste input "O0050403"
type input "O0050416"
